Goal: Task Accomplishment & Management: Use online tool/utility

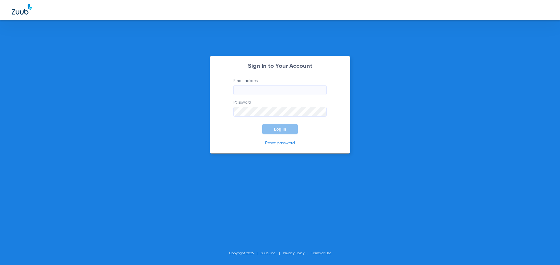
type input "[EMAIL_ADDRESS][DOMAIN_NAME]"
click at [279, 132] on button "Log In" at bounding box center [280, 129] width 36 height 10
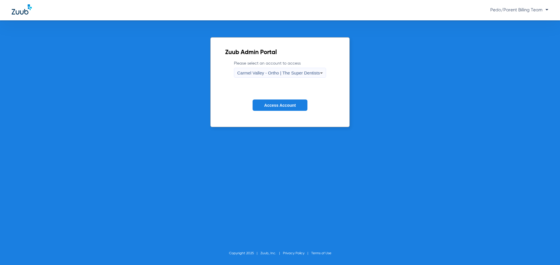
click at [297, 68] on label "Please select an account to access [GEOGRAPHIC_DATA] - Ortho | The Super Dentis…" at bounding box center [280, 69] width 92 height 17
click at [298, 71] on span "Carmel Valley - Ortho | The Super Dentists" at bounding box center [278, 73] width 82 height 5
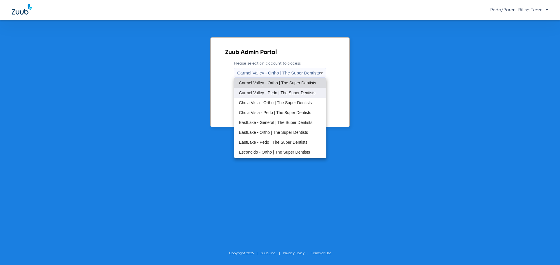
click at [264, 91] on span "Carmel Valley - Pedo | The Super Dentists" at bounding box center [277, 93] width 76 height 4
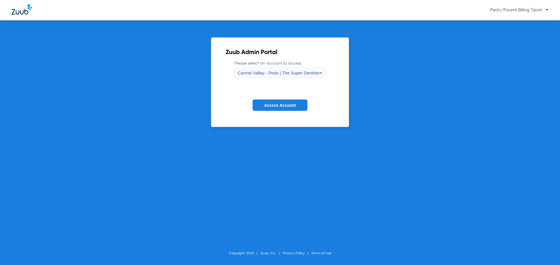
click at [288, 104] on span "Access Account" at bounding box center [279, 105] width 31 height 5
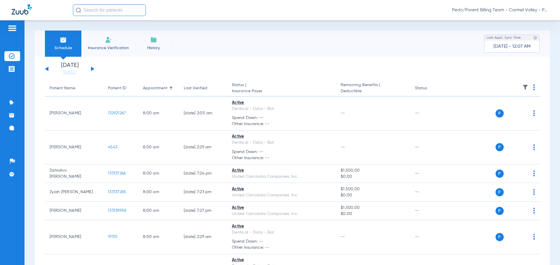
click at [310, 71] on app-single-date-navigator "[DATE] [DATE] [DATE] [DATE] [DATE] [DATE] [DATE] [DATE] [DATE] [DATE] [DATE] [D…" at bounding box center [292, 69] width 494 height 13
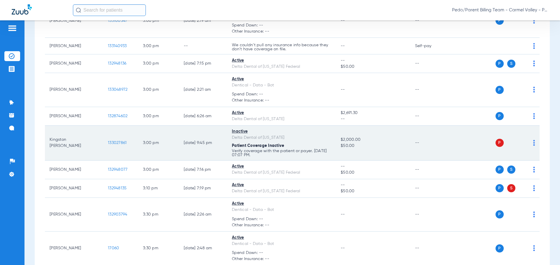
click at [119, 142] on span "133027861" at bounding box center [117, 143] width 19 height 4
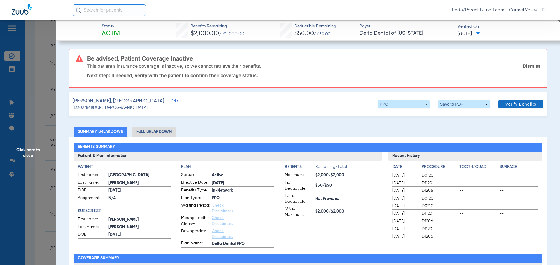
click at [524, 66] on link "Dismiss" at bounding box center [532, 66] width 18 height 6
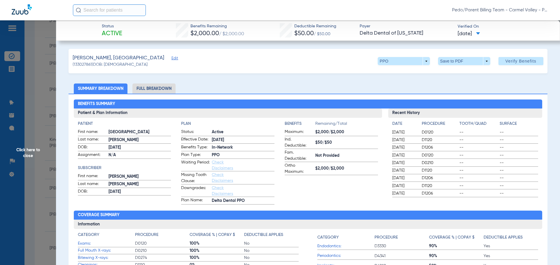
click at [511, 61] on span "Verify Benefits" at bounding box center [520, 61] width 31 height 5
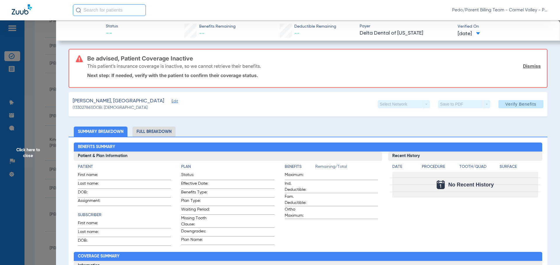
drag, startPoint x: 528, startPoint y: 66, endPoint x: 530, endPoint y: 72, distance: 5.6
click at [527, 66] on link "Dismiss" at bounding box center [532, 66] width 18 height 6
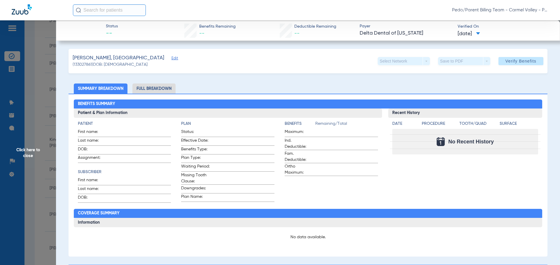
click at [27, 153] on span "Click here to close" at bounding box center [28, 152] width 56 height 265
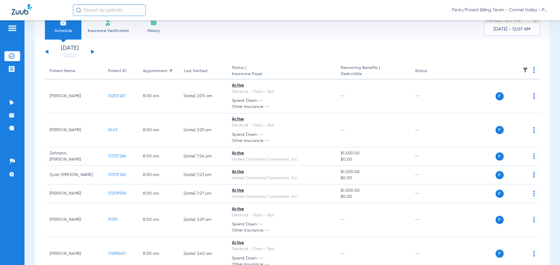
scroll to position [0, 0]
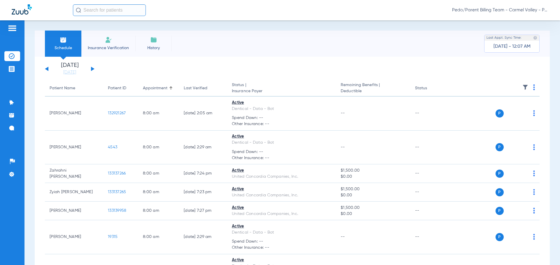
click at [110, 36] on img at bounding box center [108, 39] width 7 height 7
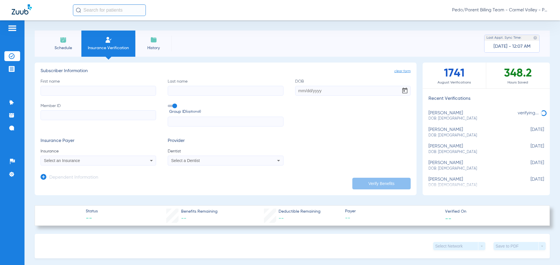
click at [55, 89] on input "First name" at bounding box center [98, 91] width 115 height 10
type input "[PERSON_NAME]"
type input "[DATE]"
paste input "107094899"
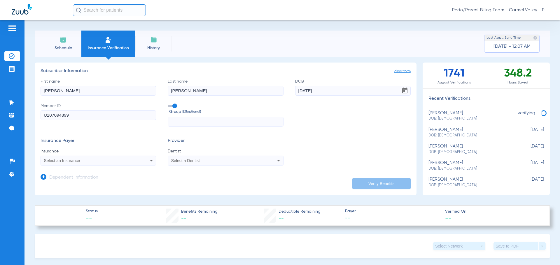
type input "U107094899"
click at [143, 162] on div "Select an Insurance" at bounding box center [98, 160] width 115 height 7
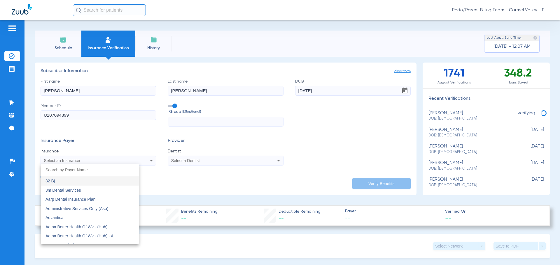
click at [79, 169] on input "dropdown search" at bounding box center [90, 170] width 98 height 12
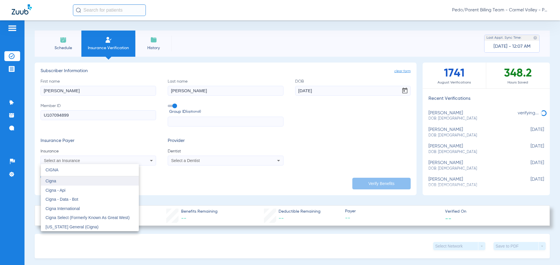
type input "CIGNA"
click at [56, 181] on mat-option "Cigna" at bounding box center [90, 181] width 98 height 9
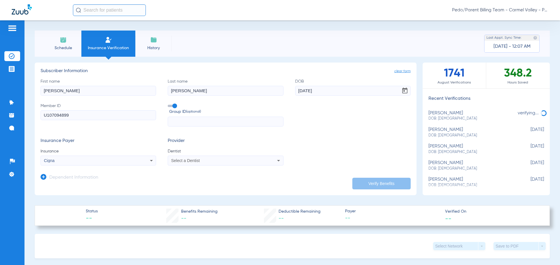
click at [217, 160] on div "Select a Dentist" at bounding box center [214, 161] width 87 height 4
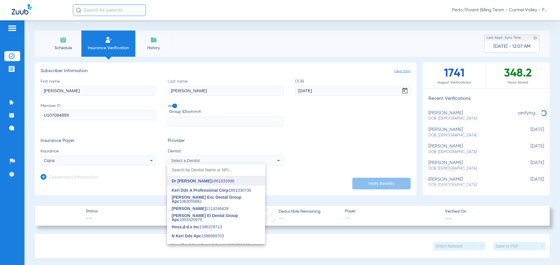
click at [206, 182] on span "Dr [PERSON_NAME] 1861833998" at bounding box center [203, 181] width 63 height 4
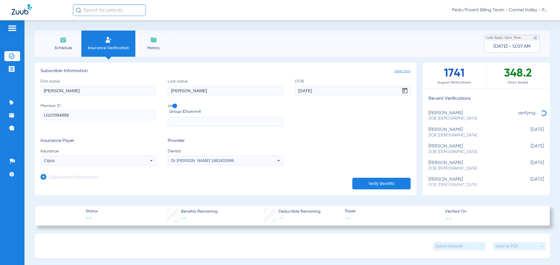
click at [42, 178] on icon at bounding box center [44, 177] width 6 height 6
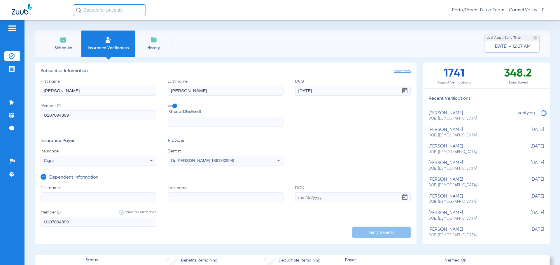
click at [60, 199] on input "First name" at bounding box center [98, 198] width 115 height 10
type input "KAYLA"
type input "[PERSON_NAME]"
type input "[DATE]"
click at [384, 225] on form "First name [PERSON_NAME] Last name [PERSON_NAME] [DEMOGRAPHIC_DATA] Member ID s…" at bounding box center [226, 209] width 370 height 49
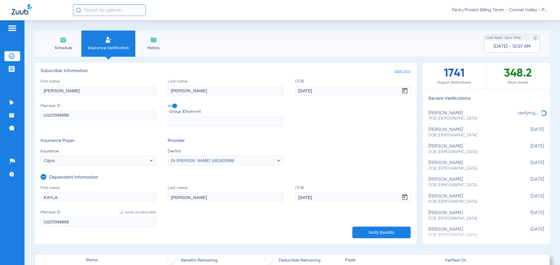
click at [383, 230] on button "Verify Benefits" at bounding box center [381, 233] width 58 height 12
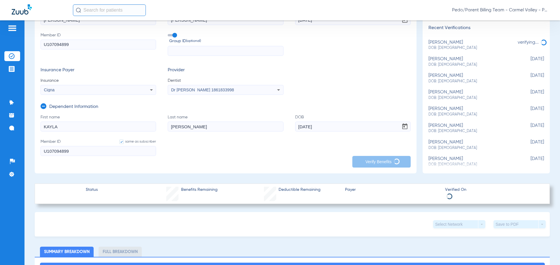
scroll to position [87, 0]
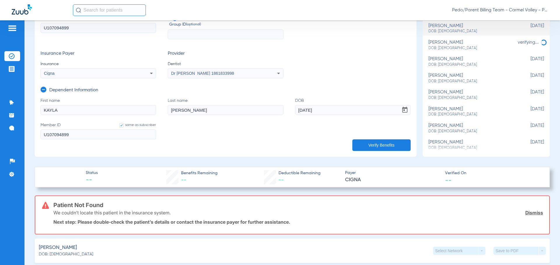
click at [235, 120] on form "First name [PERSON_NAME] Last name [PERSON_NAME] [DEMOGRAPHIC_DATA] Member ID s…" at bounding box center [226, 122] width 370 height 49
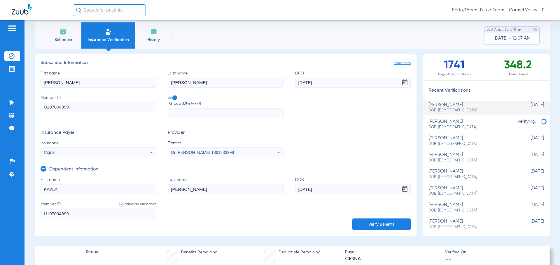
scroll to position [0, 0]
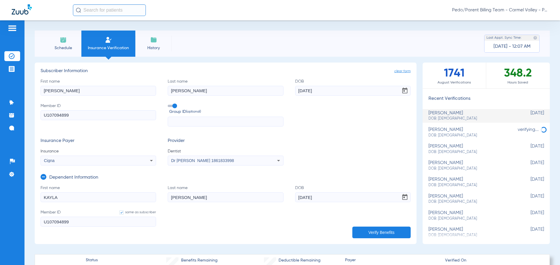
click at [12, 57] on img at bounding box center [12, 56] width 6 height 6
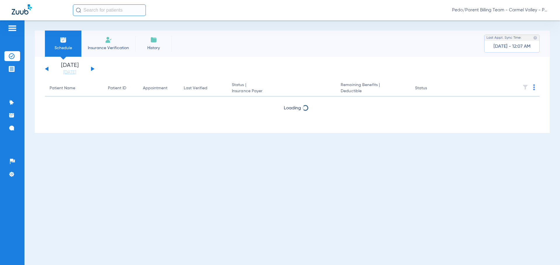
click at [546, 11] on span "Pedo/Parent Billing Team - Carmel Valley - Pedo | The Super Dentists" at bounding box center [500, 10] width 96 height 6
click at [532, 19] on span "Account Selection" at bounding box center [526, 21] width 33 height 4
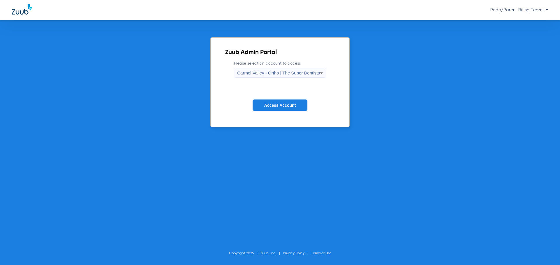
click at [299, 71] on span "Carmel Valley - Ortho | The Super Dentists" at bounding box center [278, 73] width 82 height 5
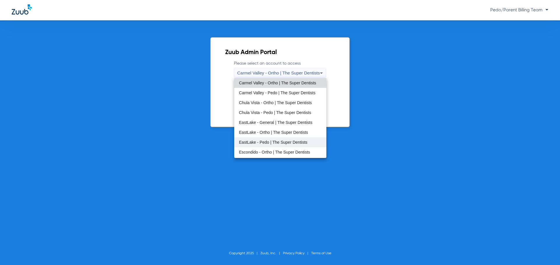
click at [276, 142] on span "EastLake - Pedo | The Super Dentists" at bounding box center [273, 142] width 68 height 4
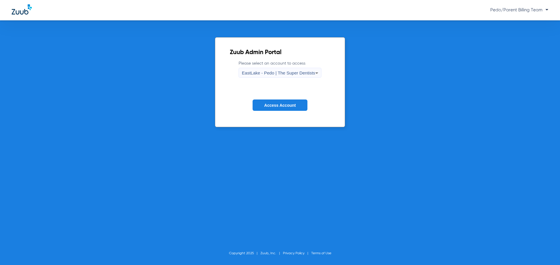
click at [288, 105] on span "Access Account" at bounding box center [279, 105] width 31 height 5
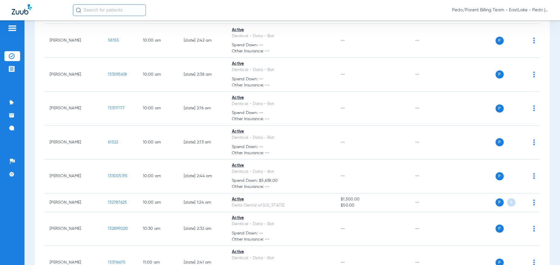
scroll to position [1644, 0]
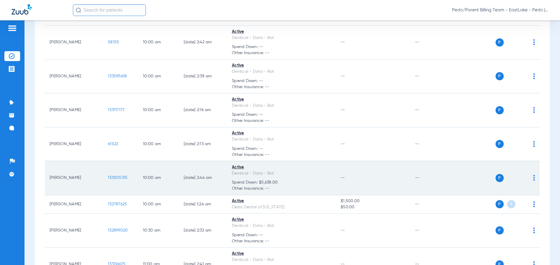
click at [122, 176] on span "133005315" at bounding box center [118, 178] width 20 height 4
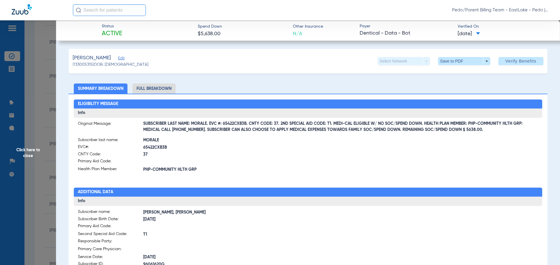
click at [164, 87] on li "Full Breakdown" at bounding box center [153, 89] width 43 height 10
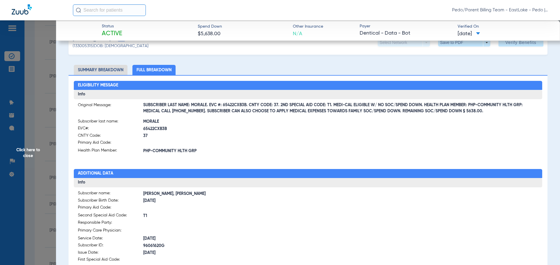
scroll to position [0, 0]
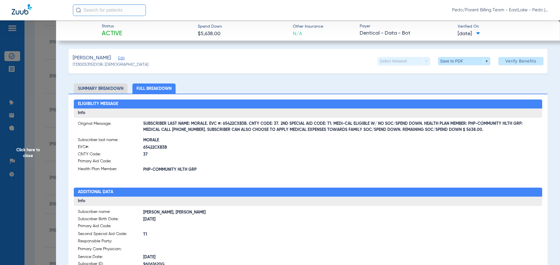
drag, startPoint x: 210, startPoint y: 124, endPoint x: 223, endPoint y: 124, distance: 12.5
click at [223, 124] on span "SUBSCRIBER LAST NAME: MORALE. EVC #: 65422CXB3B. CNTY CODE: 37. 2ND SPECIAL AID…" at bounding box center [340, 127] width 395 height 6
drag, startPoint x: 209, startPoint y: 124, endPoint x: 247, endPoint y: 125, distance: 38.5
click at [247, 125] on span "SUBSCRIBER LAST NAME: MORALE. EVC #: 65422CXB3B. CNTY CODE: 37. 2ND SPECIAL AID…" at bounding box center [340, 127] width 395 height 6
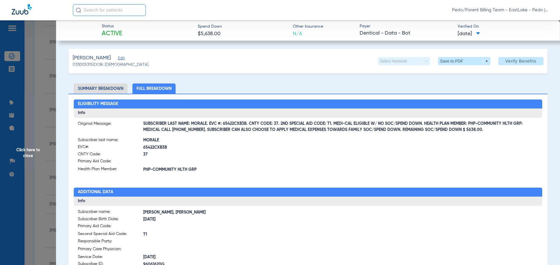
copy span "EVC #: 65422CXB3B."
click at [248, 178] on div "Eligibility Message Info Original Message: SUBSCRIBER LAST NAME: MORALE. EVC #:…" at bounding box center [307, 256] width 479 height 325
click at [467, 59] on span at bounding box center [464, 61] width 52 height 8
click at [462, 73] on span "Save to PDF" at bounding box center [461, 73] width 23 height 4
click at [34, 153] on span "Click here to close" at bounding box center [28, 152] width 56 height 265
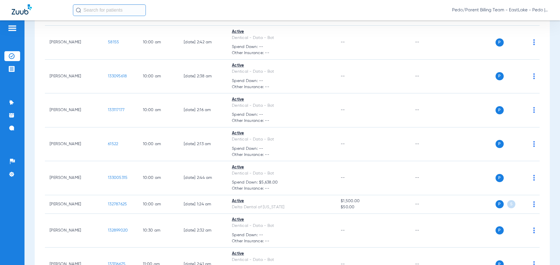
drag, startPoint x: 339, startPoint y: 8, endPoint x: 378, endPoint y: 1, distance: 39.4
click at [339, 8] on div "Pedo/Parent Billing Team - EastLake - Pedo | The Super Dentists" at bounding box center [310, 10] width 475 height 12
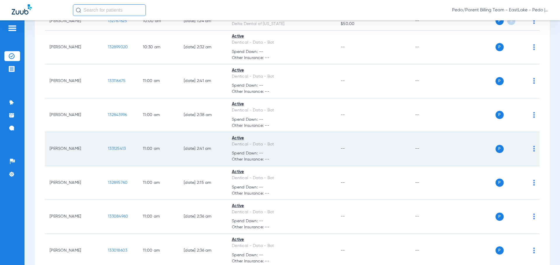
click at [115, 147] on span "133125413" at bounding box center [117, 149] width 18 height 4
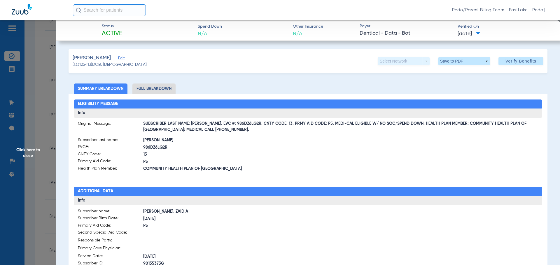
click at [168, 88] on li "Full Breakdown" at bounding box center [153, 89] width 43 height 10
drag, startPoint x: 209, startPoint y: 123, endPoint x: 245, endPoint y: 125, distance: 36.8
click at [245, 125] on span "SUBSCRIBER LAST NAME: [PERSON_NAME]. EVC #: 986DZ6LQ2R. CNTY CODE: 13. PRMY AID…" at bounding box center [340, 127] width 395 height 6
copy span "EVC #: 986DZ6LQ2R"
click at [296, 169] on span "COMMUNITY HEALTH PLAN OF [GEOGRAPHIC_DATA]" at bounding box center [225, 169] width 165 height 6
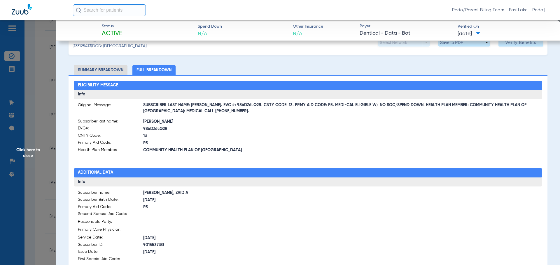
scroll to position [0, 0]
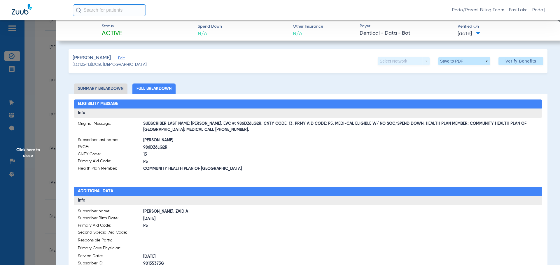
drag, startPoint x: 399, startPoint y: 133, endPoint x: 440, endPoint y: 125, distance: 42.1
click at [399, 130] on span "SUBSCRIBER LAST NAME: [PERSON_NAME]. EVC #: 986DZ6LQ2R. CNTY CODE: 13. PRMY AID…" at bounding box center [340, 127] width 395 height 6
click at [457, 61] on span at bounding box center [464, 61] width 14 height 14
click at [458, 71] on span "Save to PDF" at bounding box center [461, 73] width 23 height 4
drag, startPoint x: 31, startPoint y: 154, endPoint x: 32, endPoint y: 157, distance: 3.2
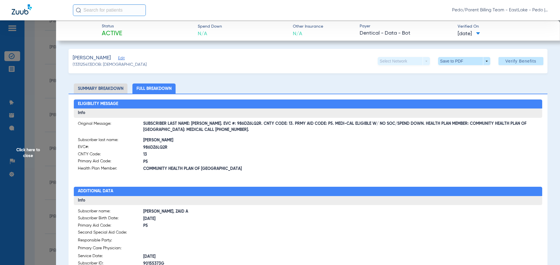
click at [31, 154] on span "Click here to close" at bounding box center [28, 152] width 56 height 265
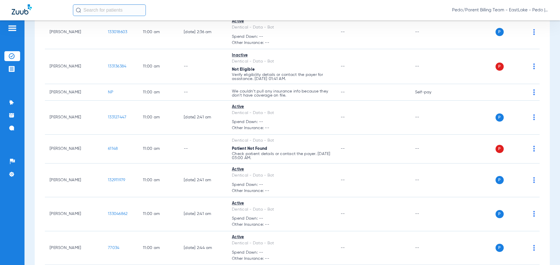
scroll to position [2179, 0]
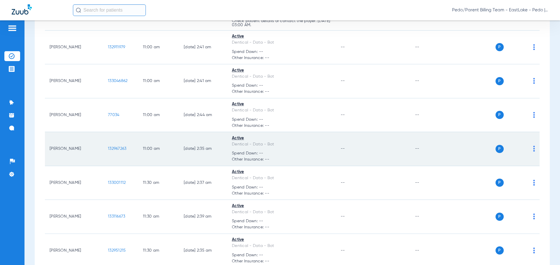
click at [119, 147] on span "132967263" at bounding box center [117, 149] width 18 height 4
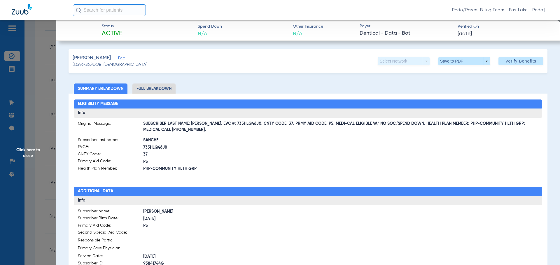
click at [160, 89] on li "Full Breakdown" at bounding box center [153, 89] width 43 height 10
drag, startPoint x: 209, startPoint y: 124, endPoint x: 246, endPoint y: 126, distance: 36.5
click at [246, 126] on span "SUBSCRIBER LAST NAME: [PERSON_NAME]. EVC #: 735HLQ46JX. CNTY CODE: 37. PRMY AID…" at bounding box center [340, 127] width 395 height 6
copy span "EVC #: 735HLQ46JX"
click at [242, 159] on span "P5" at bounding box center [225, 162] width 165 height 6
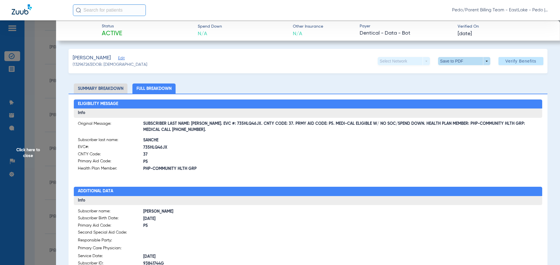
click at [466, 64] on span at bounding box center [464, 61] width 14 height 14
click at [467, 71] on span "Save to PDF" at bounding box center [461, 73] width 23 height 4
click at [29, 154] on span "Click here to close" at bounding box center [28, 152] width 56 height 265
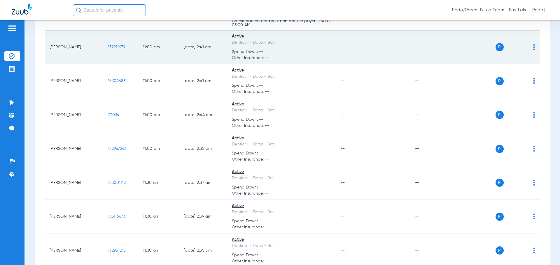
click at [121, 45] on span "132911979" at bounding box center [116, 47] width 17 height 4
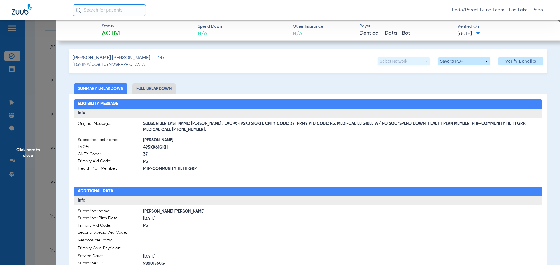
click at [158, 88] on li "Full Breakdown" at bounding box center [153, 89] width 43 height 10
drag, startPoint x: 206, startPoint y: 124, endPoint x: 243, endPoint y: 126, distance: 37.4
click at [243, 126] on span "SUBSCRIBER LAST NAME: [PERSON_NAME] . EVC #: 495KX61QKH. CNTY CODE: 37. PRMY AI…" at bounding box center [340, 127] width 395 height 6
copy span "EVC #: 495KX61QKH"
click at [263, 168] on span "PHP-COMMUNITY HLTH GRP" at bounding box center [225, 169] width 165 height 6
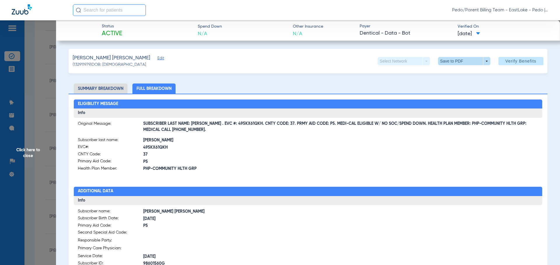
click at [461, 63] on span at bounding box center [464, 61] width 14 height 14
click at [467, 73] on span "Save to PDF" at bounding box center [461, 73] width 23 height 4
drag, startPoint x: 28, startPoint y: 155, endPoint x: 134, endPoint y: 194, distance: 113.1
click at [28, 155] on span "Click here to close" at bounding box center [28, 152] width 56 height 265
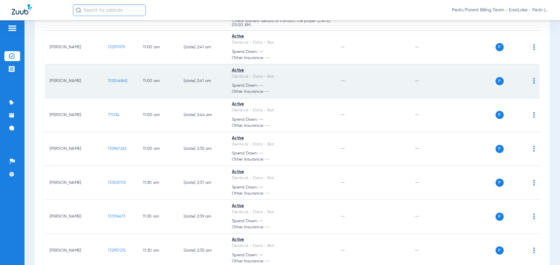
click at [116, 79] on span "133046862" at bounding box center [118, 81] width 20 height 4
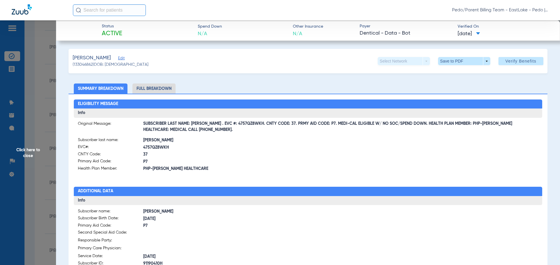
click at [168, 86] on li "Full Breakdown" at bounding box center [153, 89] width 43 height 10
drag, startPoint x: 205, startPoint y: 124, endPoint x: 241, endPoint y: 131, distance: 36.5
click at [241, 130] on span "SUBSCRIBER LAST NAME: [PERSON_NAME] . EVC #: 4757QZ8WKH. CNTY CODE: 37. PRMY AI…" at bounding box center [340, 127] width 395 height 6
drag, startPoint x: 206, startPoint y: 123, endPoint x: 227, endPoint y: 126, distance: 21.8
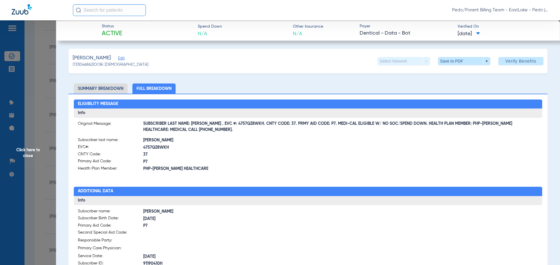
click at [227, 126] on span "SUBSCRIBER LAST NAME: [PERSON_NAME] . EVC #: 4757QZ8WKH. CNTY CODE: 37. PRMY AI…" at bounding box center [340, 127] width 395 height 6
drag, startPoint x: 206, startPoint y: 125, endPoint x: 219, endPoint y: 125, distance: 13.4
click at [219, 125] on span "SUBSCRIBER LAST NAME: [PERSON_NAME] . EVC #: 4757QZ8WKH. CNTY CODE: 37. PRMY AI…" at bounding box center [340, 127] width 395 height 6
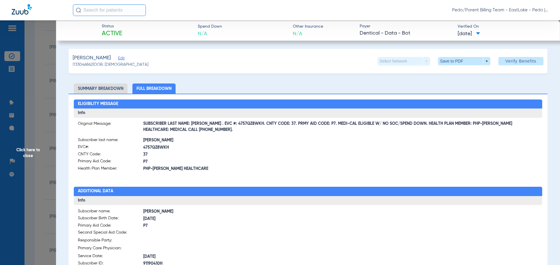
drag, startPoint x: 204, startPoint y: 124, endPoint x: 244, endPoint y: 125, distance: 40.5
click at [244, 125] on span "SUBSCRIBER LAST NAME: [PERSON_NAME] . EVC #: 4757QZ8WKH. CNTY CODE: 37. PRMY AI…" at bounding box center [340, 127] width 395 height 6
click at [266, 163] on span "P7" at bounding box center [225, 162] width 165 height 6
click at [459, 61] on span at bounding box center [464, 61] width 14 height 14
click at [462, 72] on span "Save to PDF" at bounding box center [461, 73] width 23 height 4
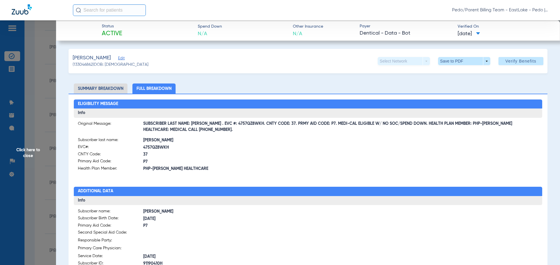
click at [27, 153] on span "Click here to close" at bounding box center [28, 152] width 56 height 265
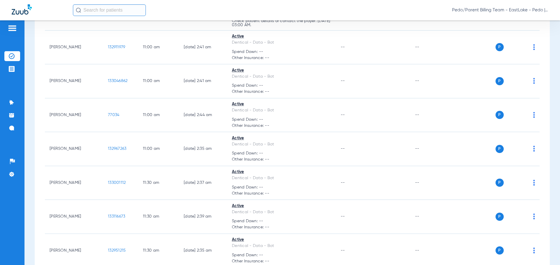
scroll to position [2515, 0]
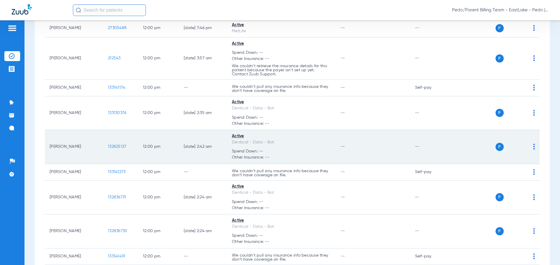
click at [119, 145] on span "132825127" at bounding box center [117, 147] width 18 height 4
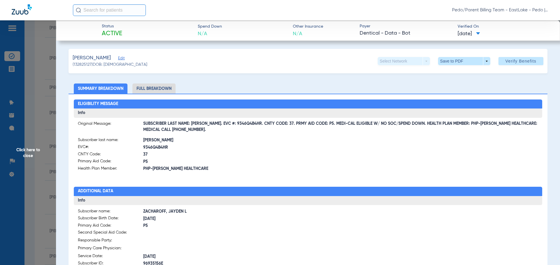
click at [161, 88] on li "Full Breakdown" at bounding box center [153, 89] width 43 height 10
drag, startPoint x: 209, startPoint y: 124, endPoint x: 247, endPoint y: 123, distance: 38.2
click at [247, 124] on span "SUBSCRIBER LAST NAME: [PERSON_NAME]. EVC #: 9346Q4B4HR. CNTY CODE: 37. PRMY AID…" at bounding box center [340, 127] width 395 height 6
copy span "EVC #: 9346Q4B4HR"
drag, startPoint x: 361, startPoint y: 150, endPoint x: 445, endPoint y: 99, distance: 98.4
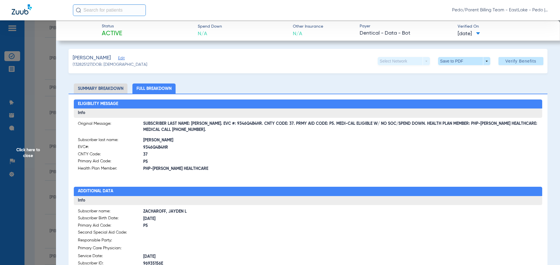
click at [361, 150] on div at bounding box center [423, 155] width 230 height 36
click at [462, 58] on span at bounding box center [464, 61] width 14 height 14
click at [458, 75] on span "Save to PDF" at bounding box center [461, 73] width 23 height 4
drag, startPoint x: 26, startPoint y: 155, endPoint x: 71, endPoint y: 158, distance: 44.9
click at [26, 155] on span "Click here to close" at bounding box center [28, 152] width 56 height 265
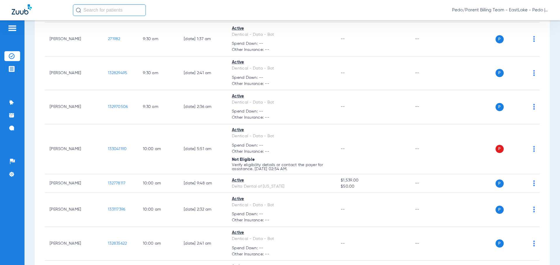
scroll to position [2481, 0]
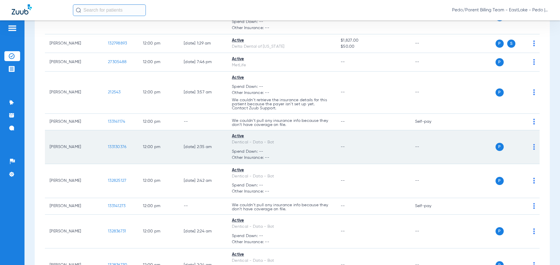
click at [118, 145] on span "133130376" at bounding box center [117, 147] width 18 height 4
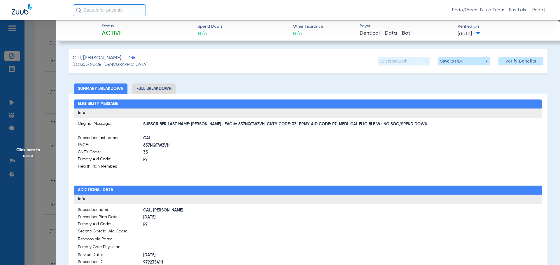
click at [156, 91] on li "Full Breakdown" at bounding box center [153, 89] width 43 height 10
click at [286, 138] on span "CAL" at bounding box center [225, 139] width 165 height 6
drag, startPoint x: 202, startPoint y: 124, endPoint x: 242, endPoint y: 125, distance: 40.2
click at [242, 125] on span "SUBSCRIBER LAST NAME: [PERSON_NAME] . EVC #: 637NQTWZVH. CNTY CODE: 33. PRMY AI…" at bounding box center [340, 125] width 395 height 6
copy span "EVC #: 637NQTWZVH"
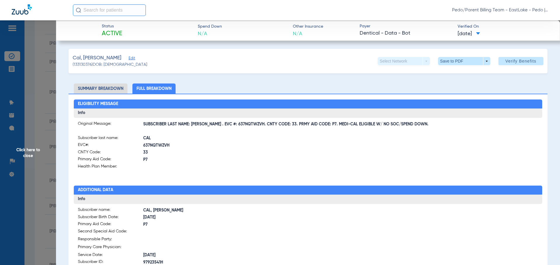
drag, startPoint x: 240, startPoint y: 152, endPoint x: 1, endPoint y: 163, distance: 239.5
click at [240, 153] on span "33" at bounding box center [225, 153] width 165 height 6
click at [461, 61] on span at bounding box center [464, 61] width 14 height 14
click at [460, 73] on span "Save to PDF" at bounding box center [461, 73] width 23 height 4
click at [31, 150] on span "Click here to close" at bounding box center [28, 152] width 56 height 265
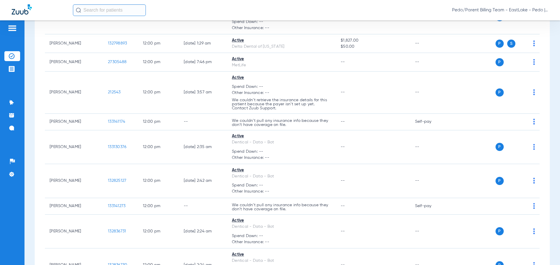
scroll to position [2755, 0]
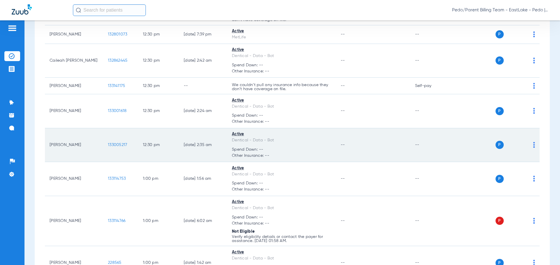
click at [117, 144] on span "133005217" at bounding box center [117, 145] width 19 height 4
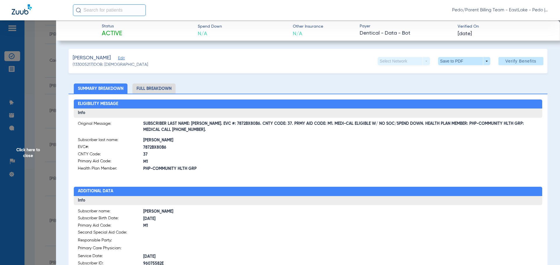
click at [160, 88] on li "Full Breakdown" at bounding box center [153, 89] width 43 height 10
drag, startPoint x: 208, startPoint y: 124, endPoint x: 244, endPoint y: 123, distance: 36.1
click at [244, 124] on span "SUBSCRIBER LAST NAME: [PERSON_NAME]. EVC #: 7872BX80B6. CNTY CODE: 37. PRMY AID…" at bounding box center [340, 127] width 395 height 6
copy span "EVC #: 7872BX80B6"
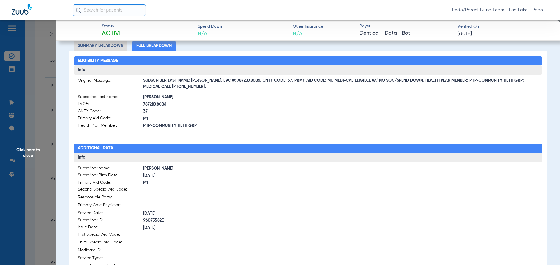
scroll to position [0, 0]
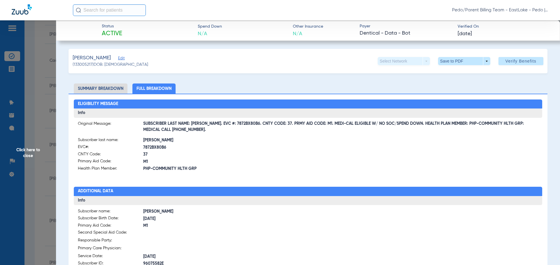
click at [282, 152] on span "37" at bounding box center [225, 155] width 165 height 6
click at [457, 60] on span at bounding box center [464, 61] width 14 height 14
click at [463, 75] on button "insert_drive_file Save to PDF" at bounding box center [456, 73] width 44 height 12
click at [29, 154] on span "Click here to close" at bounding box center [28, 152] width 56 height 265
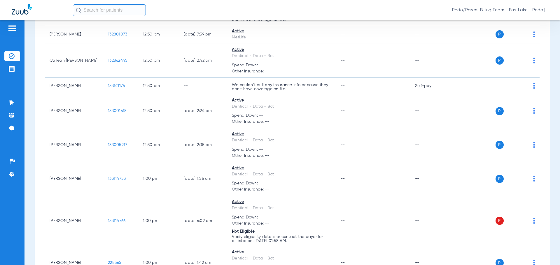
scroll to position [2375, 0]
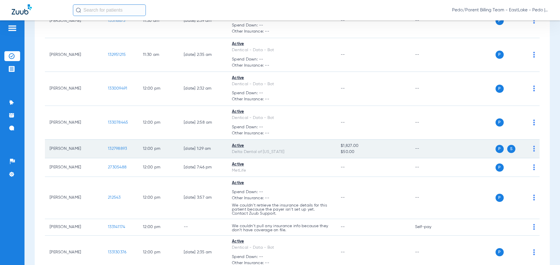
click at [122, 147] on span "132798893" at bounding box center [117, 149] width 19 height 4
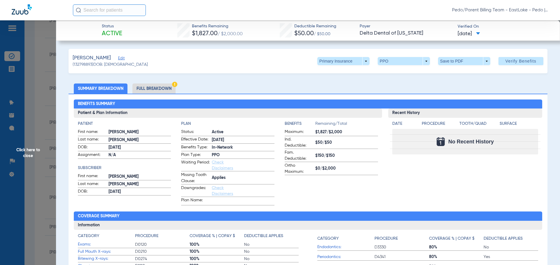
click at [154, 88] on li "Full Breakdown" at bounding box center [153, 89] width 43 height 10
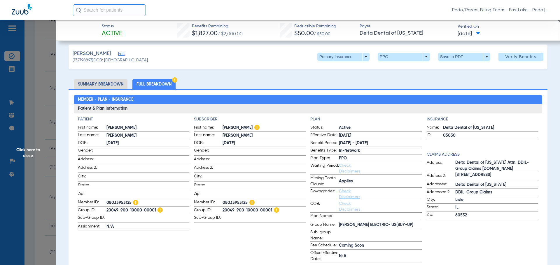
scroll to position [0, 0]
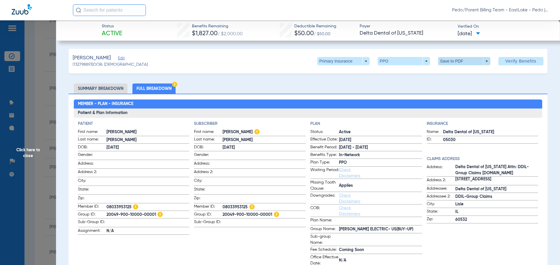
click at [457, 60] on span at bounding box center [464, 61] width 14 height 14
click at [463, 75] on span "Save to PDF" at bounding box center [461, 73] width 23 height 4
click at [361, 62] on span at bounding box center [343, 61] width 52 height 8
click at [341, 85] on span "Secondary Insurance" at bounding box center [337, 84] width 38 height 4
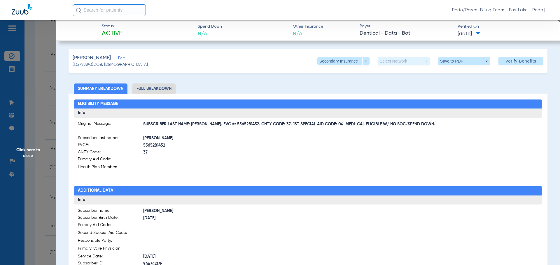
click at [154, 88] on li "Full Breakdown" at bounding box center [153, 89] width 43 height 10
click at [208, 124] on span "SUBSCRIBER LAST NAME: [PERSON_NAME]. EVC #: 55652B1452. CNTY CODE: 37. 1ST SPEC…" at bounding box center [340, 125] width 395 height 6
drag, startPoint x: 208, startPoint y: 124, endPoint x: 243, endPoint y: 126, distance: 34.8
click at [243, 126] on span "SUBSCRIBER LAST NAME: [PERSON_NAME]. EVC #: 55652B1452. CNTY CODE: 37. 1ST SPEC…" at bounding box center [340, 125] width 395 height 6
copy span "EVC #: 55652B1452"
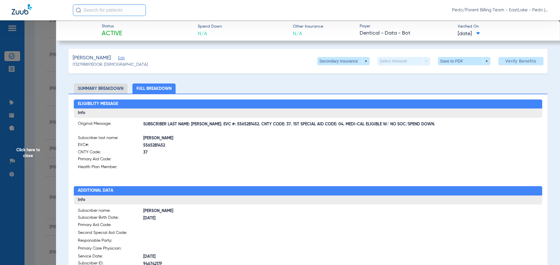
click at [244, 170] on span at bounding box center [225, 167] width 165 height 6
click at [461, 63] on span at bounding box center [464, 61] width 14 height 14
click at [463, 74] on span "Save to PDF" at bounding box center [461, 73] width 23 height 4
click at [457, 64] on span at bounding box center [464, 61] width 14 height 14
click at [462, 71] on span "Save to PDF" at bounding box center [461, 73] width 23 height 4
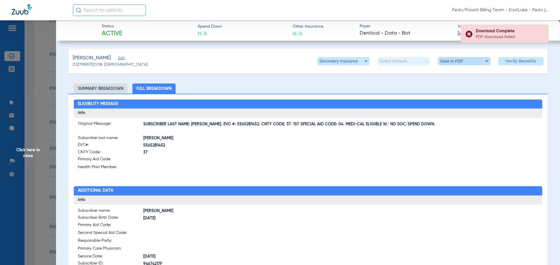
click at [458, 62] on span at bounding box center [464, 61] width 14 height 14
click at [458, 73] on span "Save to PDF" at bounding box center [461, 73] width 23 height 4
click at [28, 151] on span "Click here to close" at bounding box center [28, 152] width 56 height 265
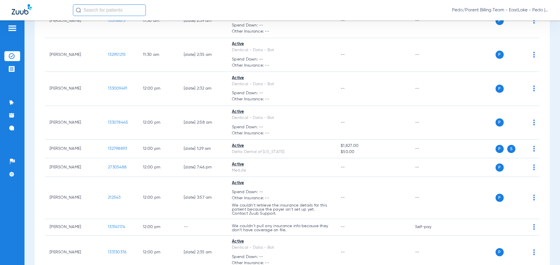
scroll to position [2565, 0]
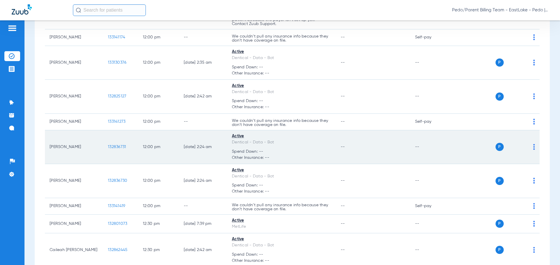
click at [114, 145] on span "132836731" at bounding box center [117, 147] width 18 height 4
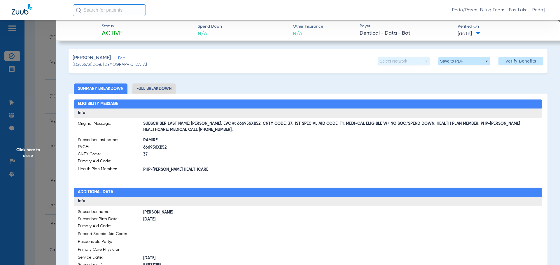
click at [166, 88] on li "Full Breakdown" at bounding box center [153, 89] width 43 height 10
click at [231, 141] on span "RAMIRE" at bounding box center [225, 141] width 165 height 6
drag, startPoint x: 210, startPoint y: 124, endPoint x: 243, endPoint y: 124, distance: 33.8
click at [243, 124] on span "SUBSCRIBER LAST NAME: [PERSON_NAME]. EVC #: 666956XB52. CNTY CODE: 37. 1ST SPEC…" at bounding box center [340, 127] width 395 height 6
copy span "EVC #: 666956XB52"
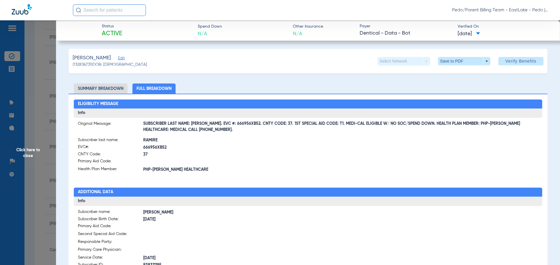
click at [247, 149] on span "666956XB52" at bounding box center [225, 148] width 165 height 6
click at [457, 60] on span at bounding box center [464, 61] width 14 height 14
click at [459, 73] on span "Save to PDF" at bounding box center [461, 73] width 23 height 4
click at [31, 153] on span "Click here to close" at bounding box center [28, 152] width 56 height 265
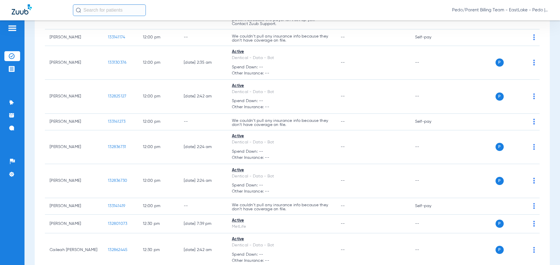
scroll to position [2721, 0]
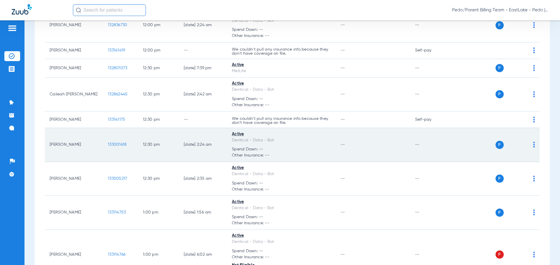
click at [114, 143] on span "133001618" at bounding box center [117, 145] width 19 height 4
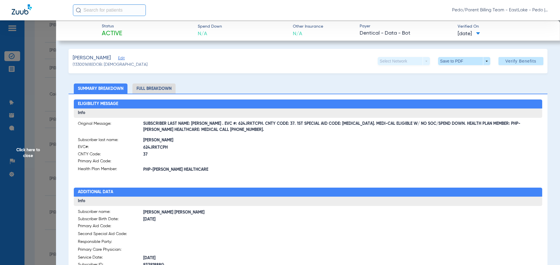
click at [159, 89] on li "Full Breakdown" at bounding box center [153, 89] width 43 height 10
drag, startPoint x: 207, startPoint y: 124, endPoint x: 244, endPoint y: 124, distance: 37.0
click at [244, 124] on span "SUBSCRIBER LAST NAME: [PERSON_NAME] . EVC #: 624JRKTCPH. CNTY CODE: 37. 1ST SPE…" at bounding box center [340, 127] width 395 height 6
copy span "EVC #: 624JRKTCPH"
click at [263, 174] on div "Eligibility Message Info Original Message: SUBSCRIBER LAST NAME: [PERSON_NAME] …" at bounding box center [307, 256] width 479 height 325
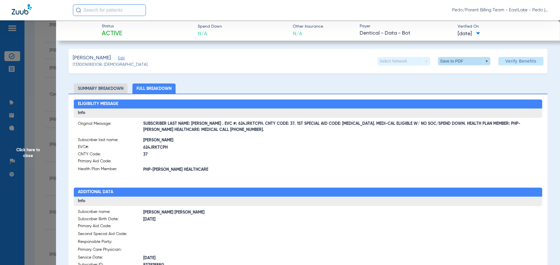
click at [459, 57] on span at bounding box center [464, 61] width 14 height 14
click at [462, 73] on span "Save to PDF" at bounding box center [461, 73] width 23 height 4
click at [32, 153] on span "Click here to close" at bounding box center [28, 152] width 56 height 265
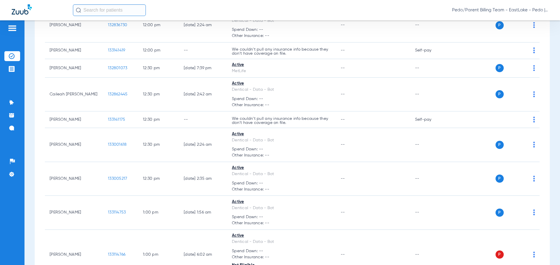
scroll to position [2349, 0]
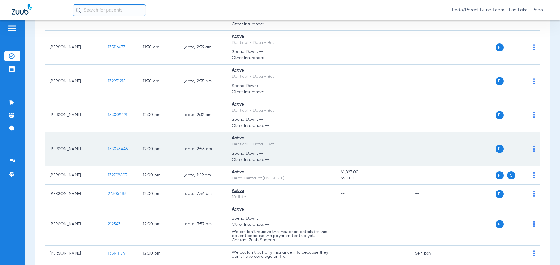
click at [117, 147] on span "133078445" at bounding box center [118, 149] width 20 height 4
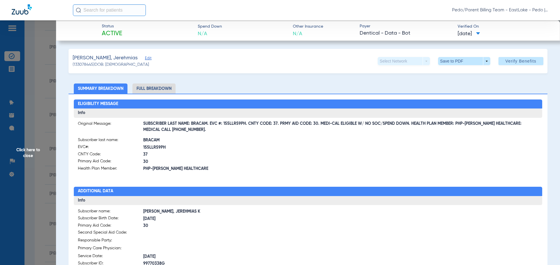
click at [149, 86] on li "Full Breakdown" at bounding box center [153, 89] width 43 height 10
drag, startPoint x: 210, startPoint y: 124, endPoint x: 244, endPoint y: 122, distance: 33.8
click at [244, 124] on span "SUBSCRIBER LAST NAME: BRACAM. EVC #: 155LLR59PH. CNTY CODE: 37. PRMY AID CODE: …" at bounding box center [340, 127] width 395 height 6
click at [259, 173] on label "Health Plan Member: PHP-[PERSON_NAME] HEALTHCARE" at bounding box center [193, 169] width 230 height 7
click at [463, 59] on span at bounding box center [464, 61] width 14 height 14
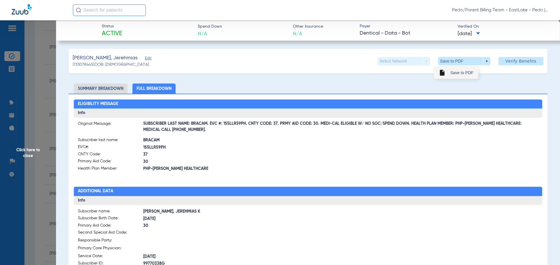
click at [464, 75] on span "Save to PDF" at bounding box center [461, 73] width 23 height 4
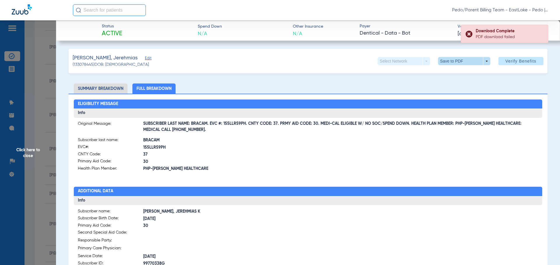
click at [463, 61] on span at bounding box center [464, 61] width 14 height 14
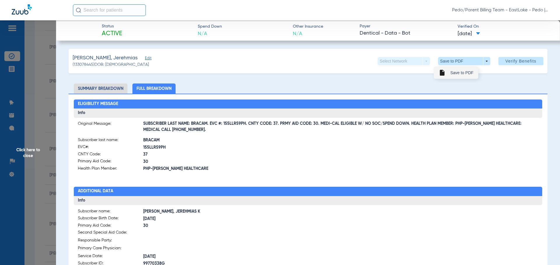
click at [462, 73] on span "Save to PDF" at bounding box center [461, 73] width 23 height 4
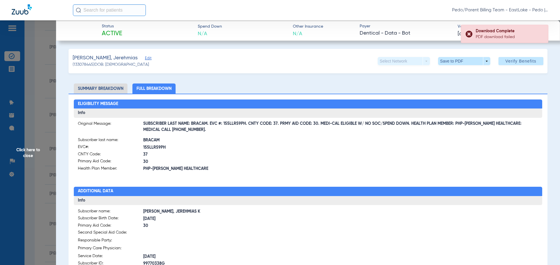
click at [272, 144] on label "EVC#: 155LLR59PH" at bounding box center [193, 147] width 230 height 7
click at [27, 152] on span "Click here to close" at bounding box center [28, 152] width 56 height 265
